Goal: Information Seeking & Learning: Learn about a topic

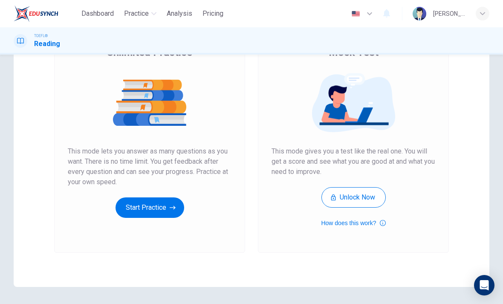
scroll to position [89, 0]
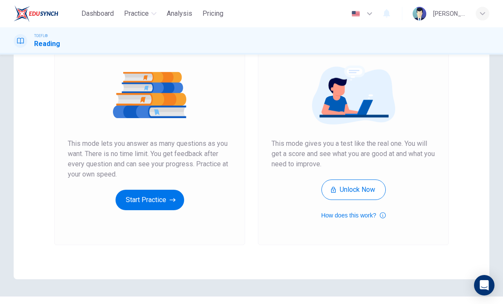
click at [164, 208] on button "Start Practice" at bounding box center [150, 200] width 69 height 20
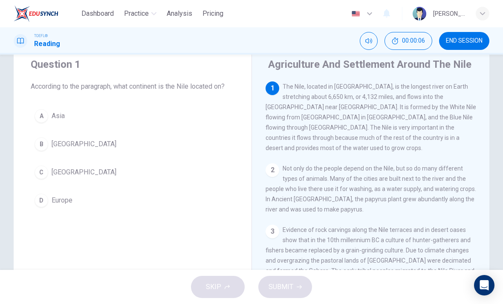
scroll to position [28, 0]
click at [41, 171] on div "C" at bounding box center [42, 172] width 14 height 14
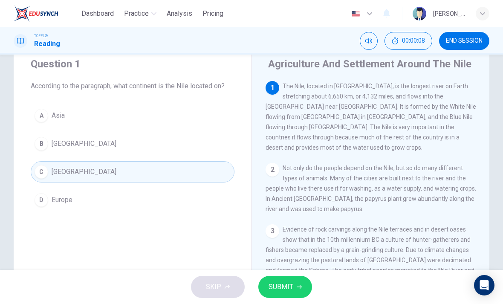
click at [282, 279] on button "SUBMIT" at bounding box center [286, 287] width 54 height 22
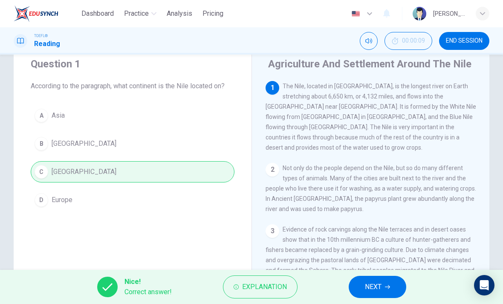
click at [384, 292] on button "NEXT" at bounding box center [378, 287] width 58 height 22
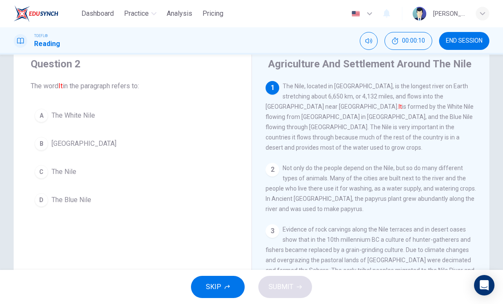
scroll to position [34, 0]
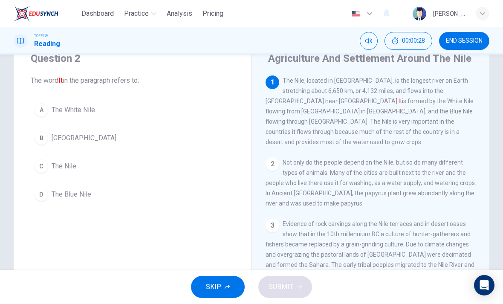
click at [33, 160] on button "C The Nile" at bounding box center [133, 166] width 204 height 21
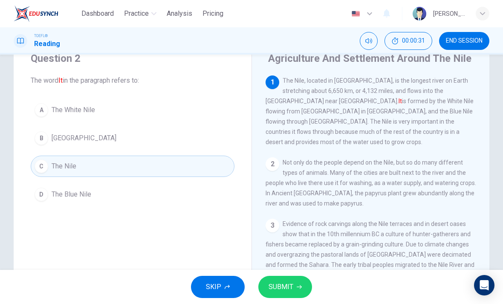
click at [286, 286] on span "SUBMIT" at bounding box center [281, 287] width 25 height 12
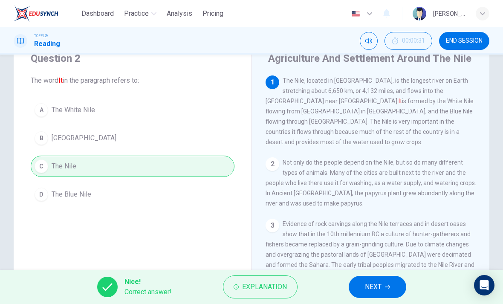
click at [375, 288] on span "NEXT" at bounding box center [373, 287] width 17 height 12
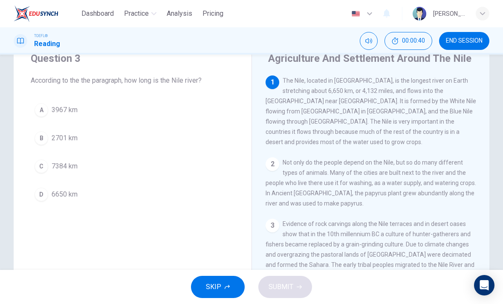
click at [32, 192] on button "D 6650 km" at bounding box center [133, 194] width 204 height 21
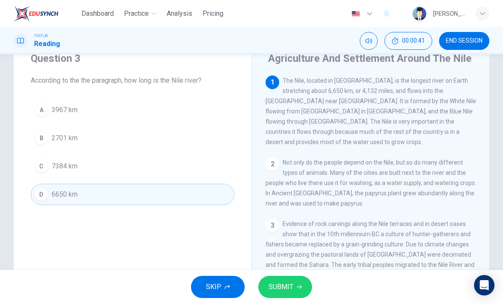
click at [287, 296] on button "SUBMIT" at bounding box center [286, 287] width 54 height 22
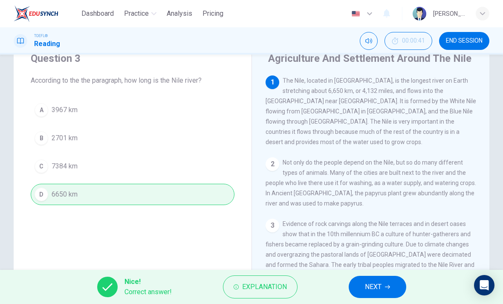
click at [370, 287] on span "NEXT" at bounding box center [373, 287] width 17 height 12
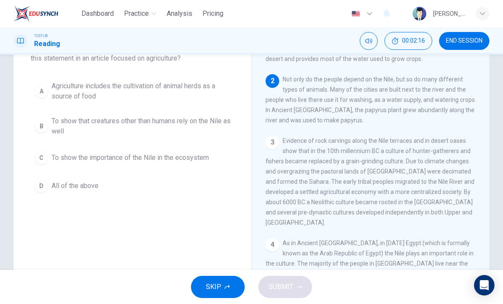
scroll to position [71, 0]
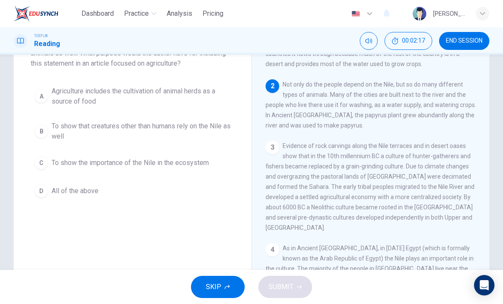
click at [43, 201] on button "D All of the above" at bounding box center [133, 190] width 204 height 21
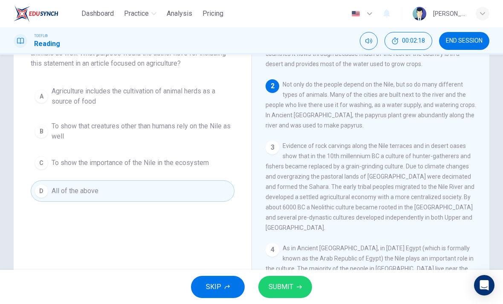
click at [277, 286] on span "SUBMIT" at bounding box center [281, 287] width 25 height 12
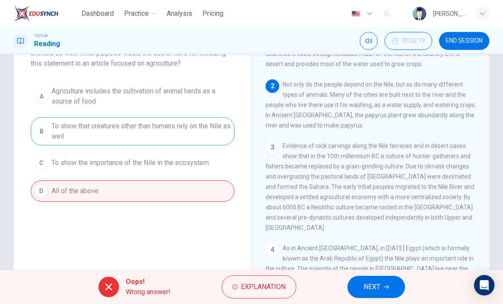
click at [369, 285] on span "NEXT" at bounding box center [372, 287] width 17 height 12
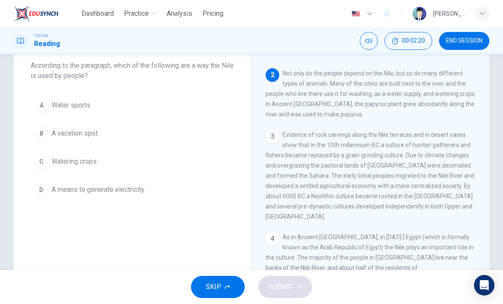
scroll to position [48, 0]
click at [44, 165] on div "C" at bounding box center [42, 162] width 14 height 14
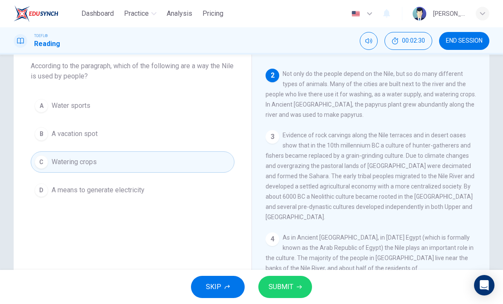
click at [282, 290] on span "SUBMIT" at bounding box center [281, 287] width 25 height 12
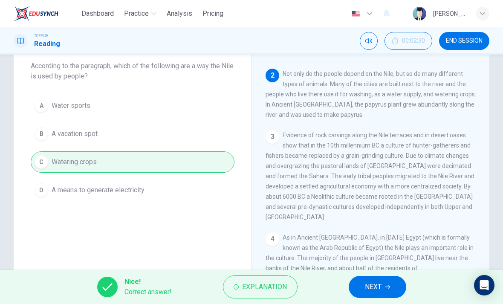
click at [372, 291] on span "NEXT" at bounding box center [373, 287] width 17 height 12
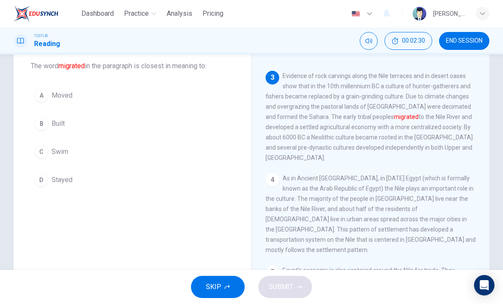
scroll to position [138, 0]
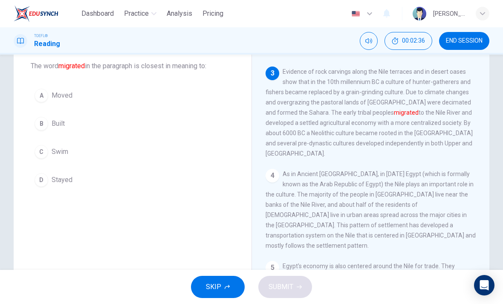
click at [35, 98] on div "A" at bounding box center [42, 96] width 14 height 14
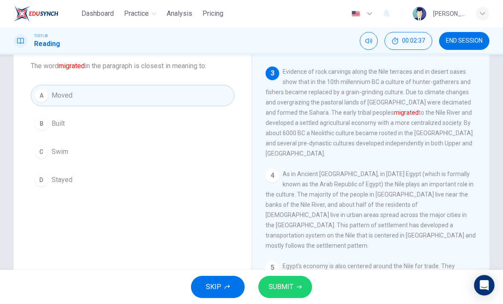
click at [273, 288] on span "SUBMIT" at bounding box center [281, 287] width 25 height 12
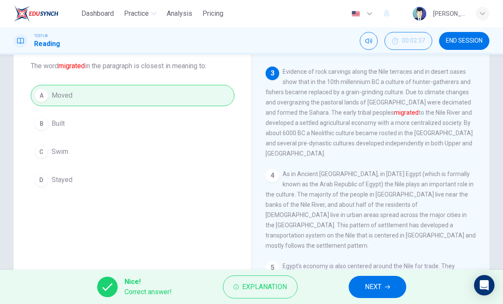
click at [363, 289] on button "NEXT" at bounding box center [378, 287] width 58 height 22
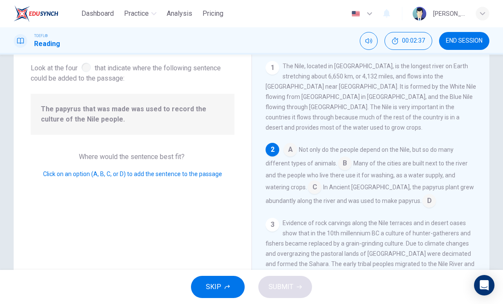
scroll to position [74, 0]
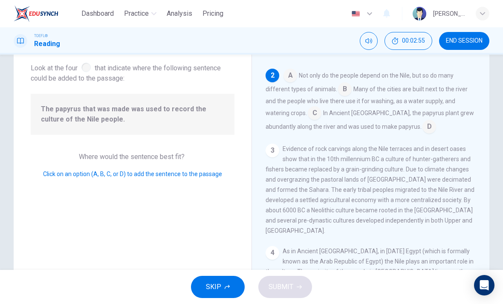
click at [423, 121] on input at bounding box center [430, 128] width 14 height 14
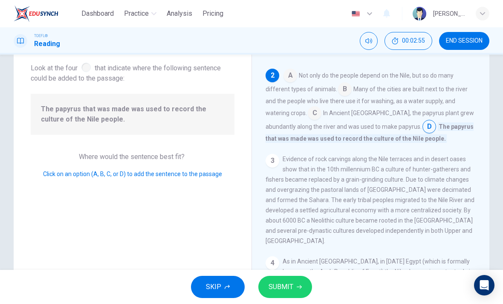
click at [278, 288] on span "SUBMIT" at bounding box center [281, 287] width 25 height 12
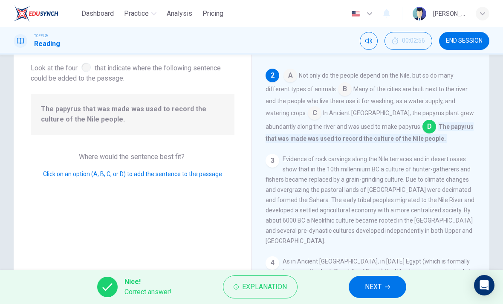
click at [385, 285] on icon "button" at bounding box center [387, 287] width 5 height 5
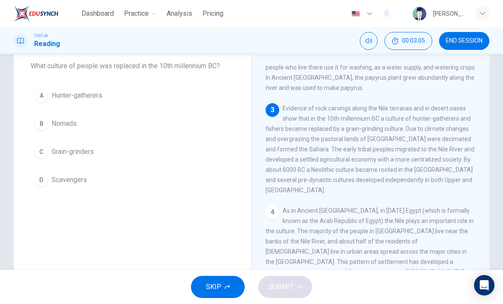
scroll to position [101, 0]
click at [46, 99] on div "A" at bounding box center [42, 96] width 14 height 14
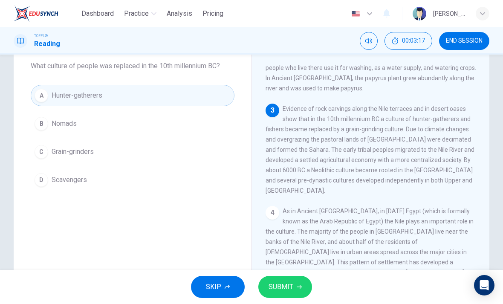
click at [292, 281] on span "SUBMIT" at bounding box center [281, 287] width 25 height 12
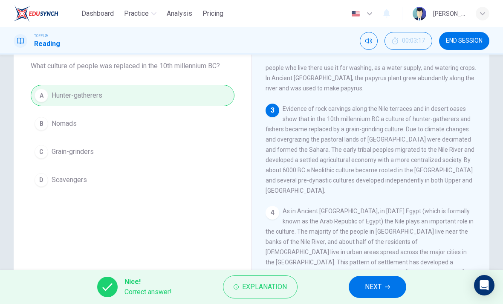
click at [370, 281] on button "NEXT" at bounding box center [378, 287] width 58 height 22
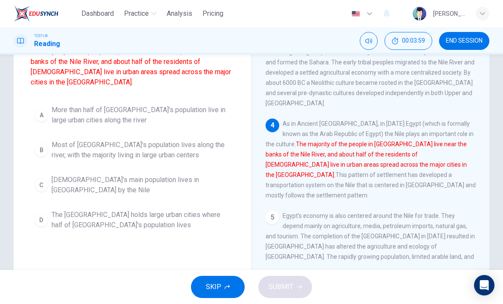
scroll to position [94, 0]
click at [79, 210] on span "The [GEOGRAPHIC_DATA] holds large urban cities where half of [GEOGRAPHIC_DATA]'…" at bounding box center [141, 220] width 179 height 20
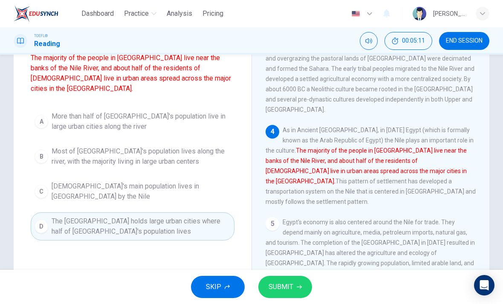
scroll to position [89, 0]
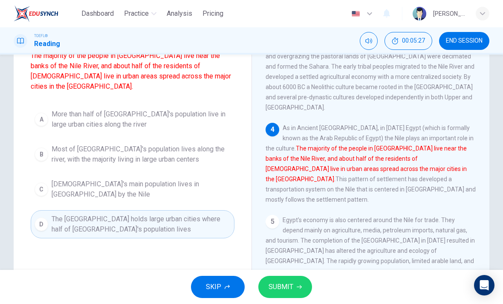
click at [293, 290] on button "SUBMIT" at bounding box center [286, 287] width 54 height 22
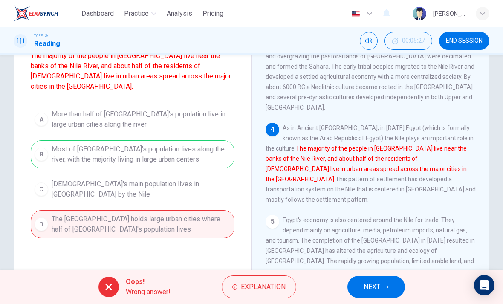
click at [365, 289] on span "NEXT" at bounding box center [372, 287] width 17 height 12
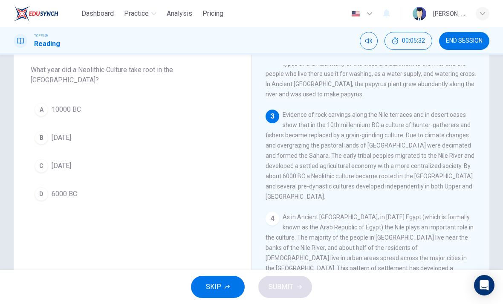
scroll to position [96, 0]
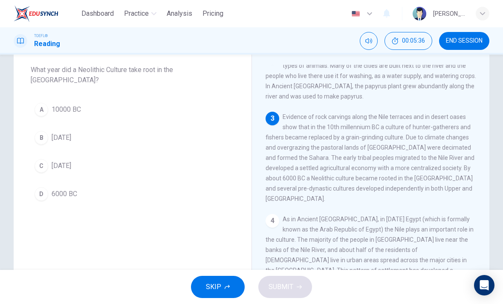
click at [41, 187] on div "D" at bounding box center [42, 194] width 14 height 14
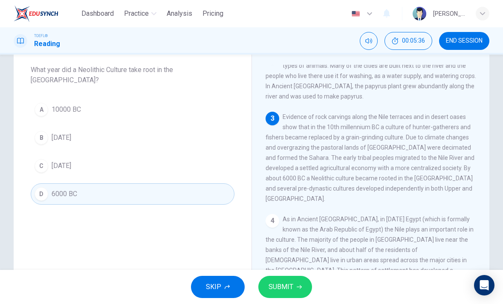
click at [295, 288] on button "SUBMIT" at bounding box center [286, 287] width 54 height 22
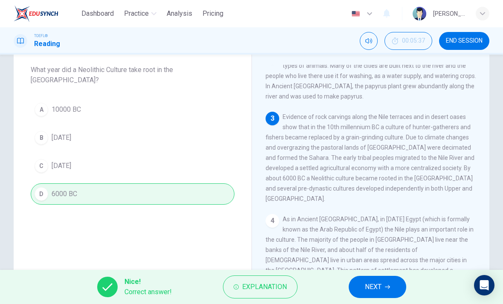
click at [376, 289] on span "NEXT" at bounding box center [373, 287] width 17 height 12
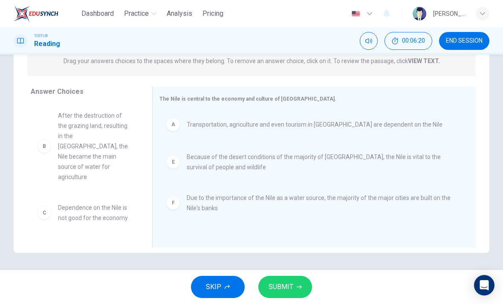
scroll to position [0, 0]
click at [290, 291] on span "SUBMIT" at bounding box center [281, 287] width 25 height 12
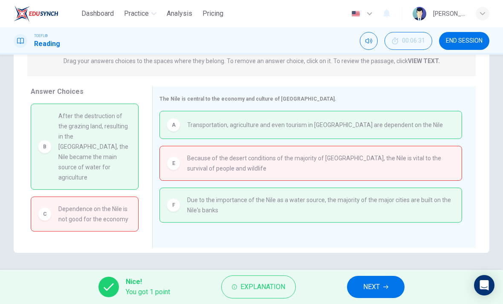
click at [380, 287] on span "NEXT" at bounding box center [372, 287] width 17 height 12
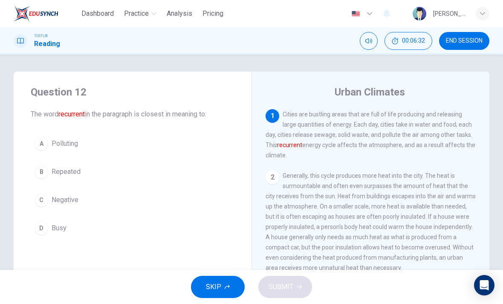
click at [466, 47] on button "END SESSION" at bounding box center [464, 41] width 50 height 18
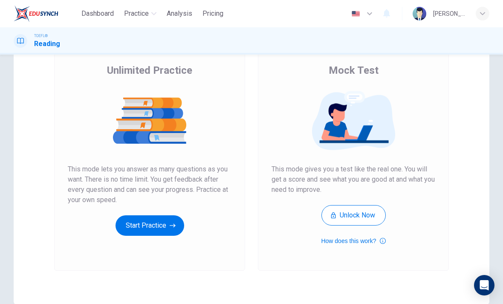
scroll to position [64, 0]
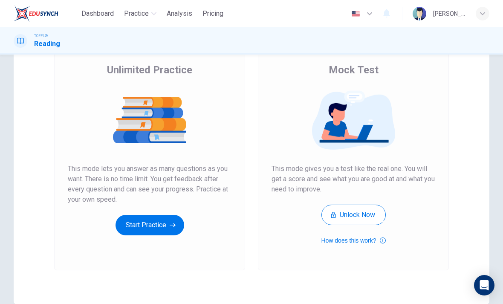
click at [145, 228] on button "Start Practice" at bounding box center [150, 225] width 69 height 20
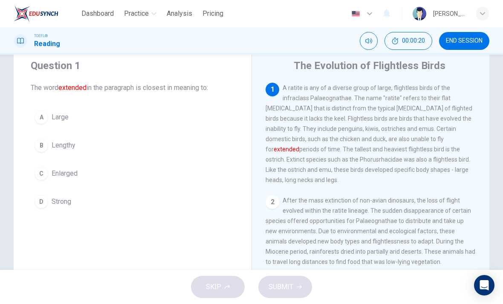
scroll to position [27, 0]
click at [75, 145] on span "Lengthy" at bounding box center [64, 145] width 24 height 10
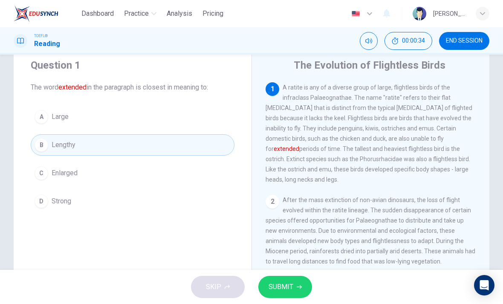
click at [300, 281] on button "SUBMIT" at bounding box center [286, 287] width 54 height 22
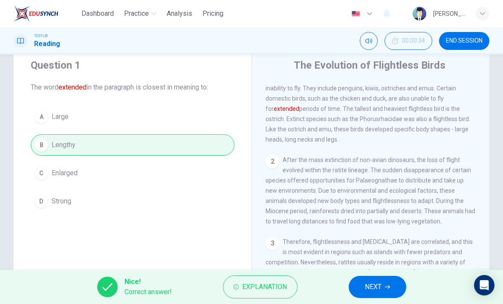
click at [383, 277] on button "NEXT" at bounding box center [378, 287] width 58 height 22
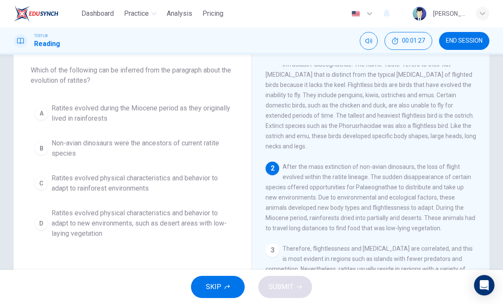
scroll to position [14, 0]
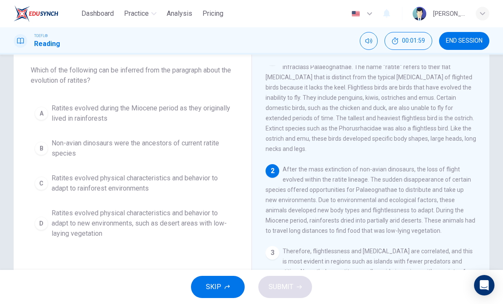
click at [82, 221] on span "Ratites evolved physical characteristics and behavior to adapt to new environme…" at bounding box center [141, 223] width 179 height 31
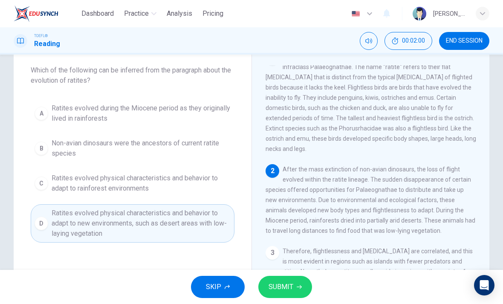
click at [297, 285] on icon "button" at bounding box center [299, 287] width 5 height 5
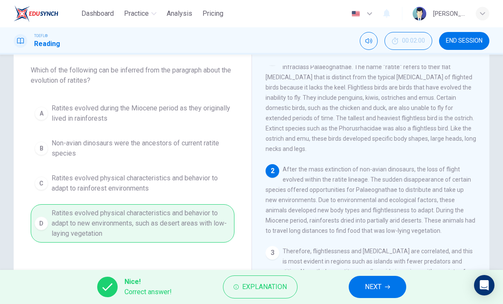
click at [392, 287] on button "NEXT" at bounding box center [378, 287] width 58 height 22
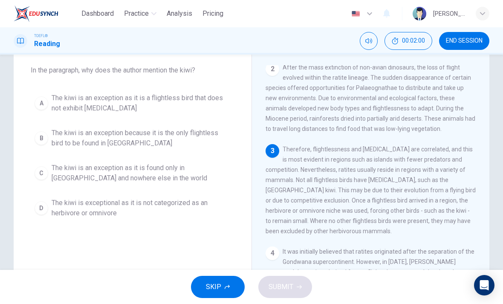
scroll to position [127, 0]
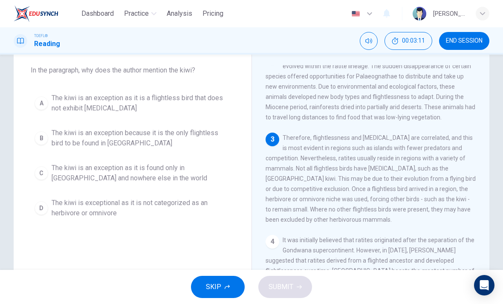
click at [215, 106] on span "The kiwi is an exception as it is a flightless bird that does not exhibit gigan…" at bounding box center [141, 103] width 179 height 20
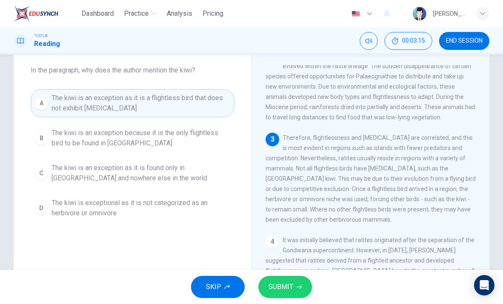
click at [292, 282] on span "SUBMIT" at bounding box center [281, 287] width 25 height 12
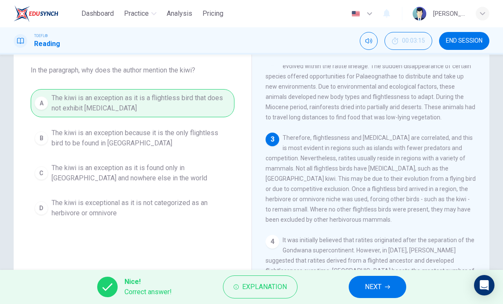
click at [362, 281] on button "NEXT" at bounding box center [378, 287] width 58 height 22
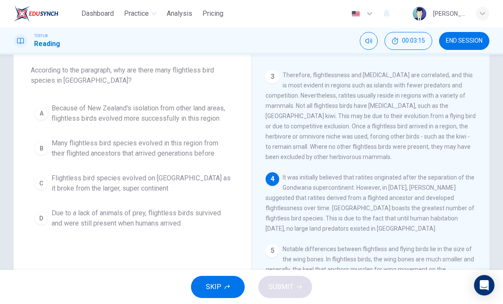
scroll to position [201, 0]
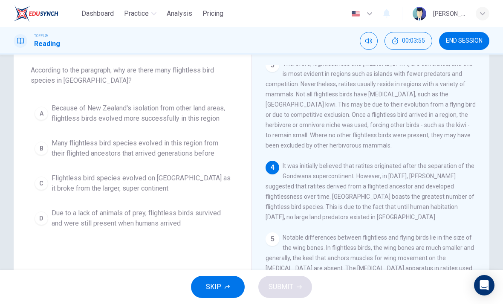
click at [202, 228] on span "Due to a lack of animals of prey, flightless birds survived and were still pres…" at bounding box center [141, 218] width 179 height 20
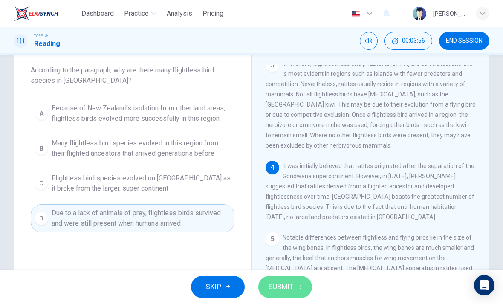
click at [292, 289] on span "SUBMIT" at bounding box center [281, 287] width 25 height 12
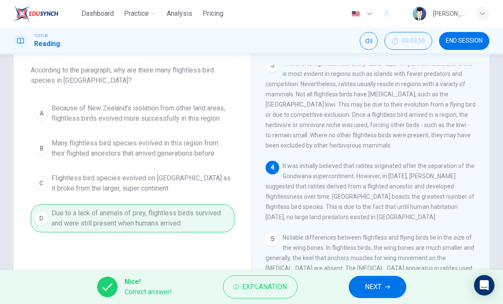
click at [371, 289] on span "NEXT" at bounding box center [373, 287] width 17 height 12
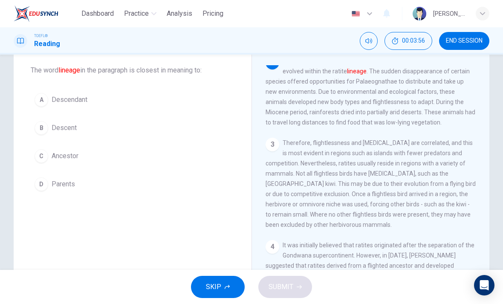
scroll to position [106, 0]
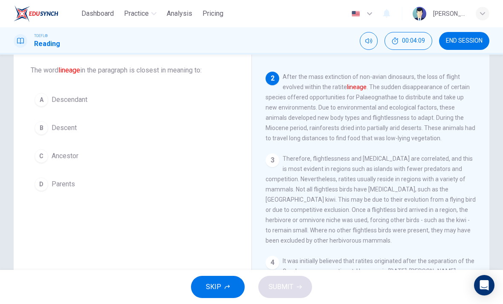
click at [79, 94] on button "A Descendant" at bounding box center [133, 99] width 204 height 21
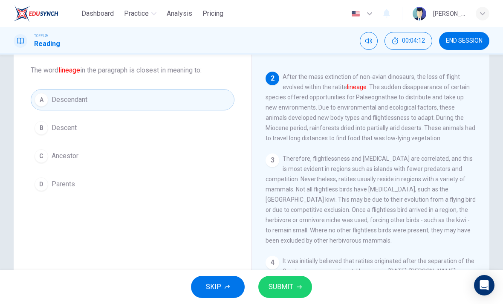
click at [294, 288] on button "SUBMIT" at bounding box center [286, 287] width 54 height 22
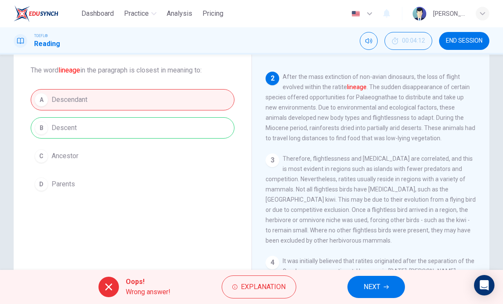
click at [362, 285] on button "NEXT" at bounding box center [377, 287] width 58 height 22
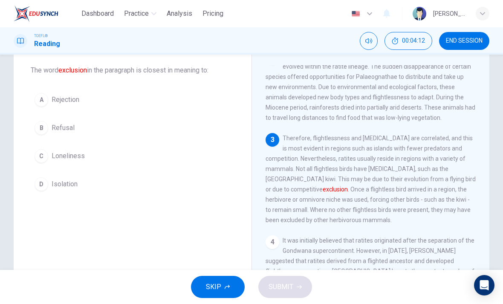
scroll to position [127, 0]
click at [72, 189] on span "Isolation" at bounding box center [65, 184] width 26 height 10
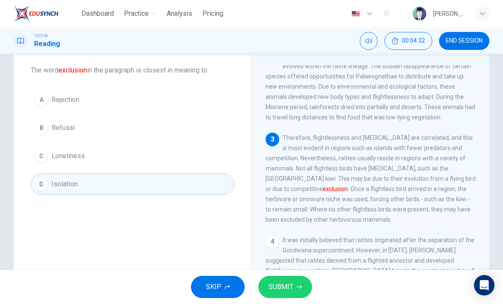
click at [290, 284] on span "SUBMIT" at bounding box center [281, 287] width 25 height 12
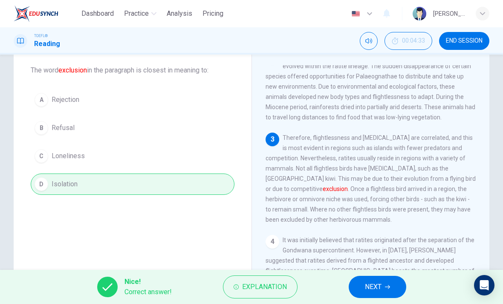
click at [365, 287] on span "NEXT" at bounding box center [373, 287] width 17 height 12
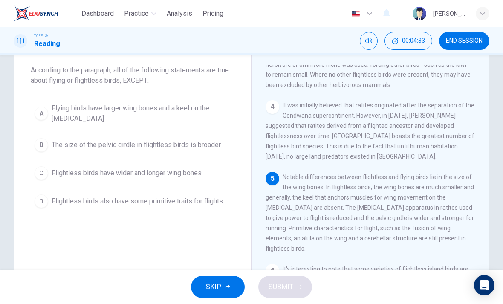
scroll to position [286, 0]
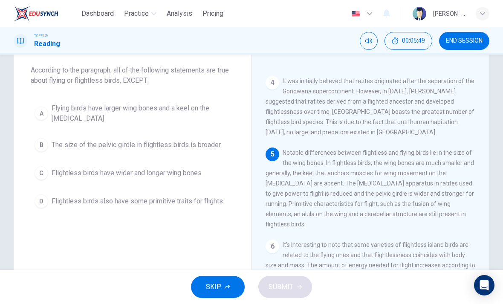
click at [202, 113] on span "Flying birds have larger wing bones and a keel on the breastbone" at bounding box center [141, 113] width 179 height 20
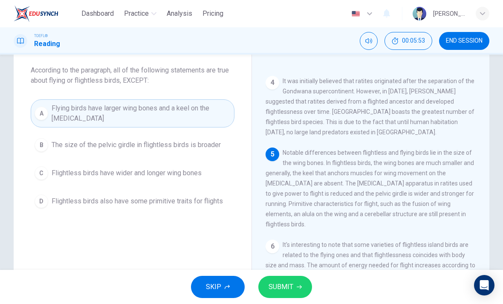
click at [218, 140] on span "The size of the pelvic girdle in flightless birds is broader" at bounding box center [136, 145] width 169 height 10
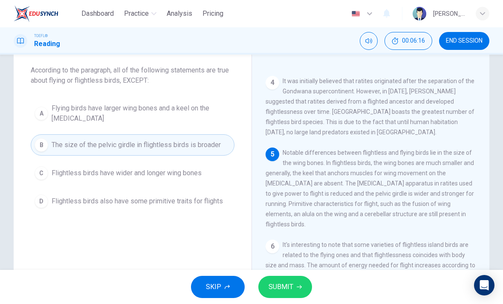
click at [200, 175] on span "Flightless birds have wider and longer wing bones" at bounding box center [127, 173] width 150 height 10
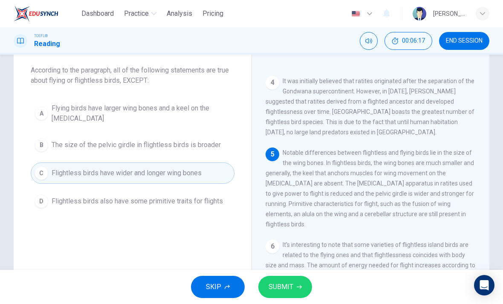
click at [293, 286] on span "SUBMIT" at bounding box center [281, 287] width 25 height 12
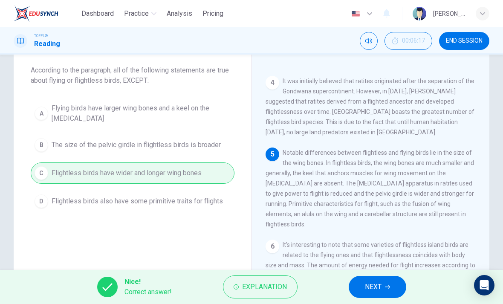
click at [385, 286] on button "NEXT" at bounding box center [378, 287] width 58 height 22
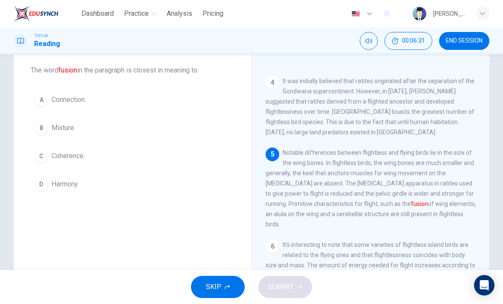
click at [63, 131] on span "Mixture" at bounding box center [63, 128] width 23 height 10
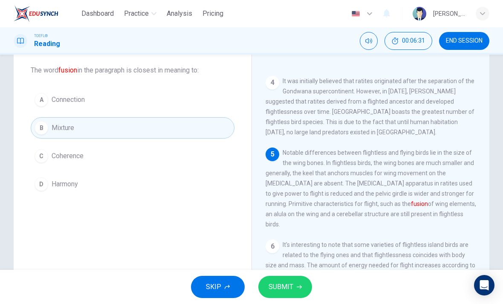
click at [288, 288] on span "SUBMIT" at bounding box center [281, 287] width 25 height 12
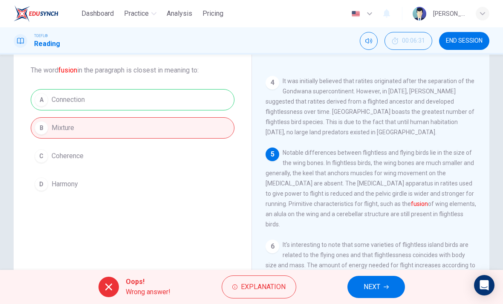
click at [373, 291] on span "NEXT" at bounding box center [372, 287] width 17 height 12
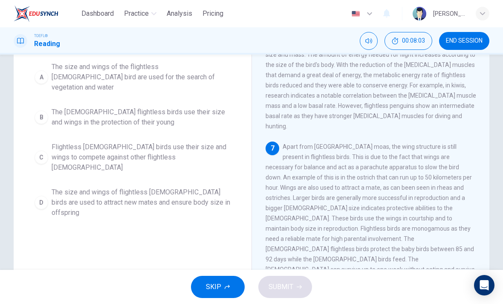
scroll to position [86, 0]
click at [157, 187] on span "The size and wings of flightless male birds are used to attract new mates and e…" at bounding box center [141, 202] width 179 height 31
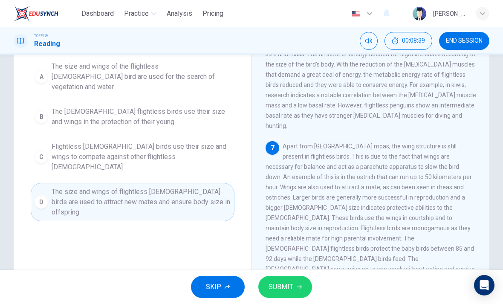
click at [279, 288] on span "SUBMIT" at bounding box center [281, 287] width 25 height 12
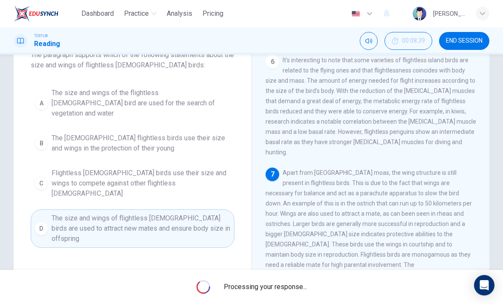
scroll to position [58, 0]
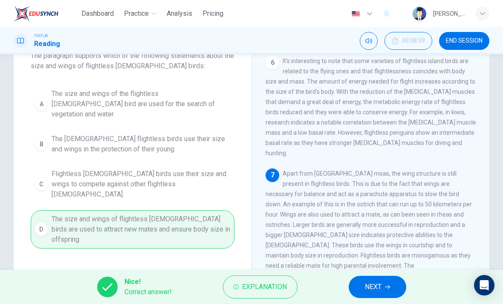
click at [364, 289] on button "NEXT" at bounding box center [378, 287] width 58 height 22
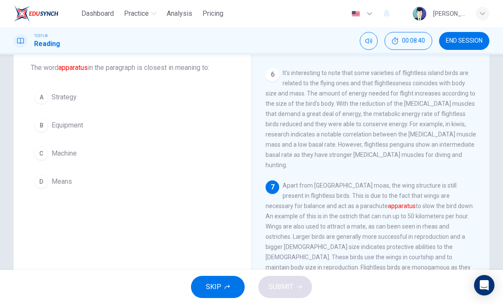
scroll to position [48, 0]
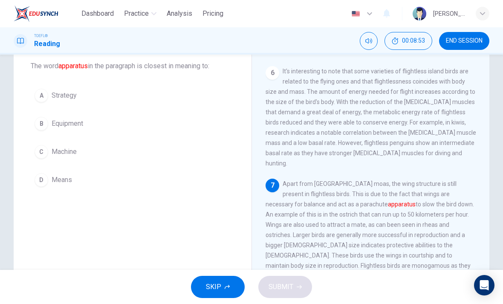
click at [44, 98] on div "A" at bounding box center [42, 96] width 14 height 14
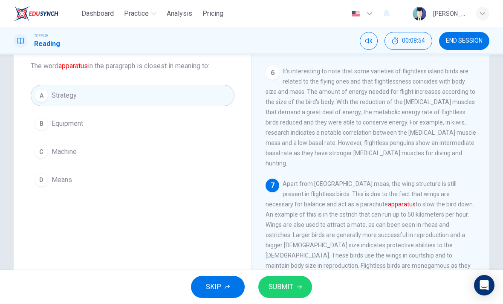
click at [281, 290] on span "SUBMIT" at bounding box center [281, 287] width 25 height 12
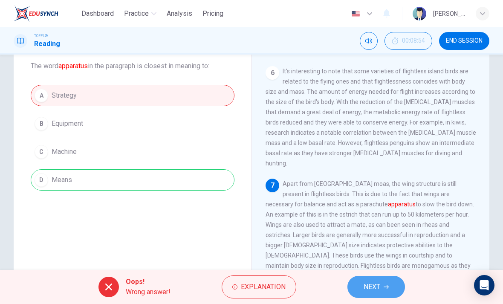
click at [366, 282] on span "NEXT" at bounding box center [372, 287] width 17 height 12
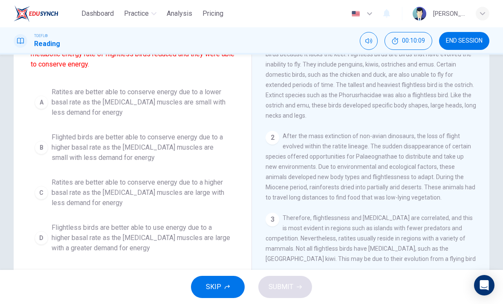
scroll to position [0, 0]
click at [48, 105] on div "A" at bounding box center [42, 103] width 14 height 14
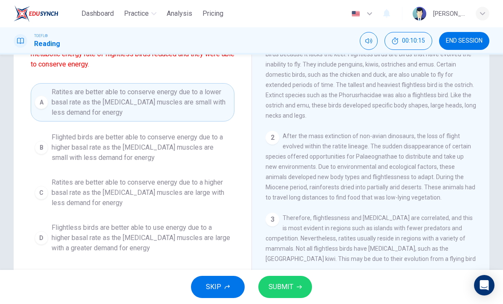
click at [272, 291] on span "SUBMIT" at bounding box center [281, 287] width 25 height 12
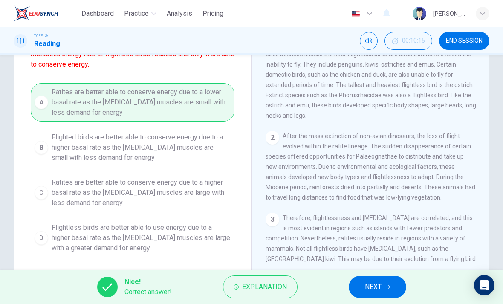
click at [375, 285] on span "NEXT" at bounding box center [373, 287] width 17 height 12
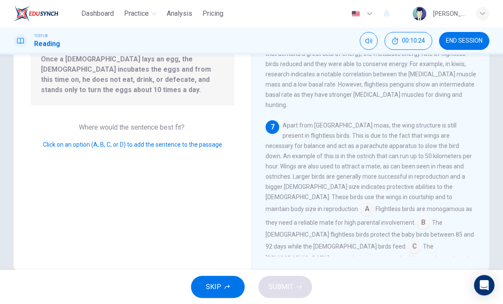
scroll to position [96, 0]
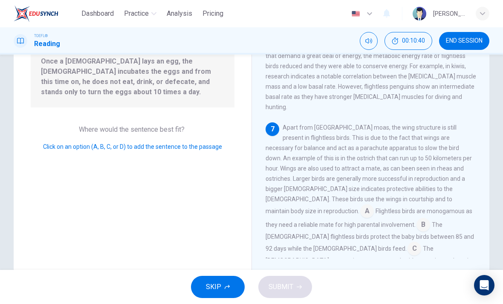
click at [408, 243] on input at bounding box center [415, 250] width 14 height 14
click at [281, 293] on button "SUBMIT" at bounding box center [286, 287] width 54 height 22
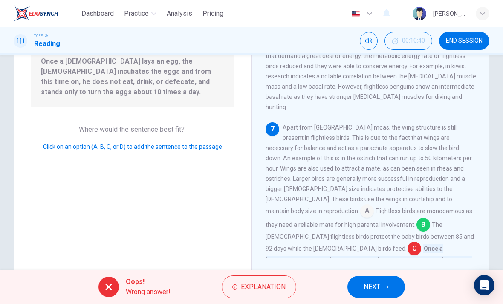
click at [364, 286] on span "NEXT" at bounding box center [372, 287] width 17 height 12
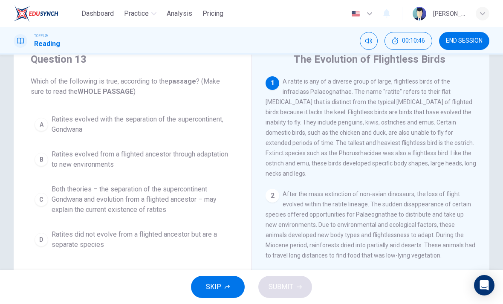
scroll to position [0, 0]
click at [150, 159] on span "Ratites evolved from a flighted ancestor through adaptation to new environments" at bounding box center [141, 159] width 179 height 20
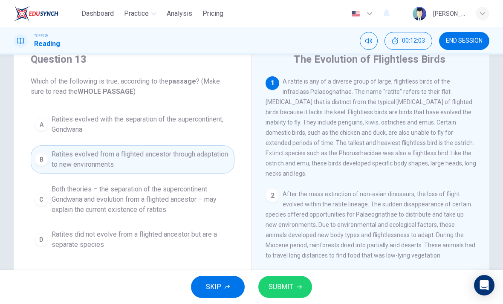
click at [277, 277] on button "SUBMIT" at bounding box center [286, 287] width 54 height 22
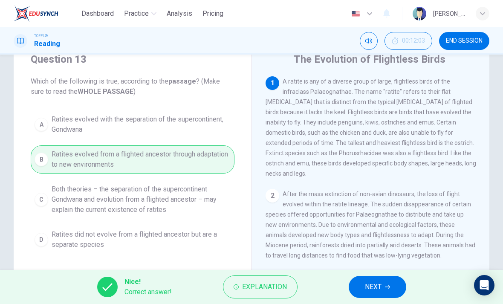
click at [381, 287] on span "NEXT" at bounding box center [373, 287] width 17 height 12
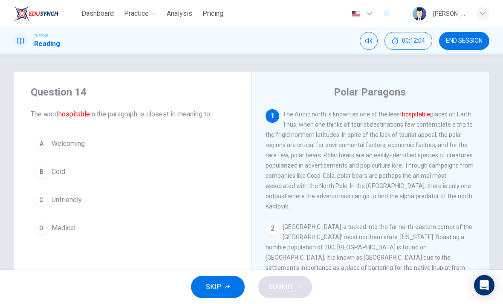
click at [481, 47] on button "END SESSION" at bounding box center [464, 41] width 50 height 18
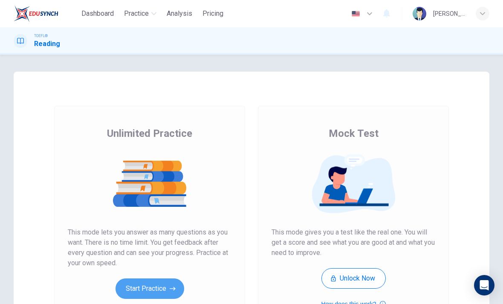
click at [163, 297] on button "Start Practice" at bounding box center [150, 289] width 69 height 20
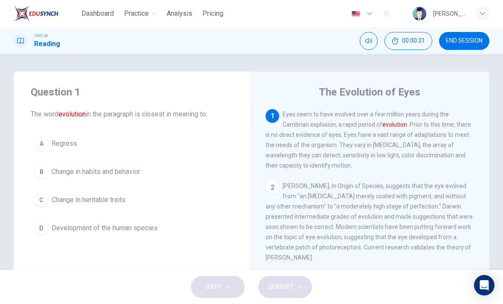
click at [152, 230] on span "Development of the human species" at bounding box center [105, 228] width 106 height 10
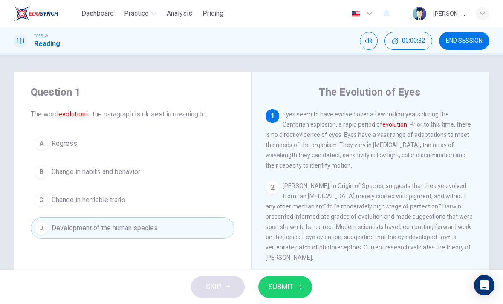
click at [292, 295] on button "SUBMIT" at bounding box center [286, 287] width 54 height 22
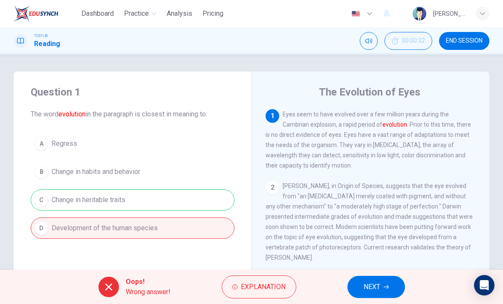
click at [381, 289] on button "NEXT" at bounding box center [377, 287] width 58 height 22
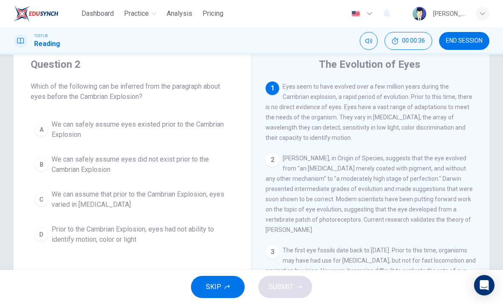
scroll to position [28, 0]
